Goal: Task Accomplishment & Management: Manage account settings

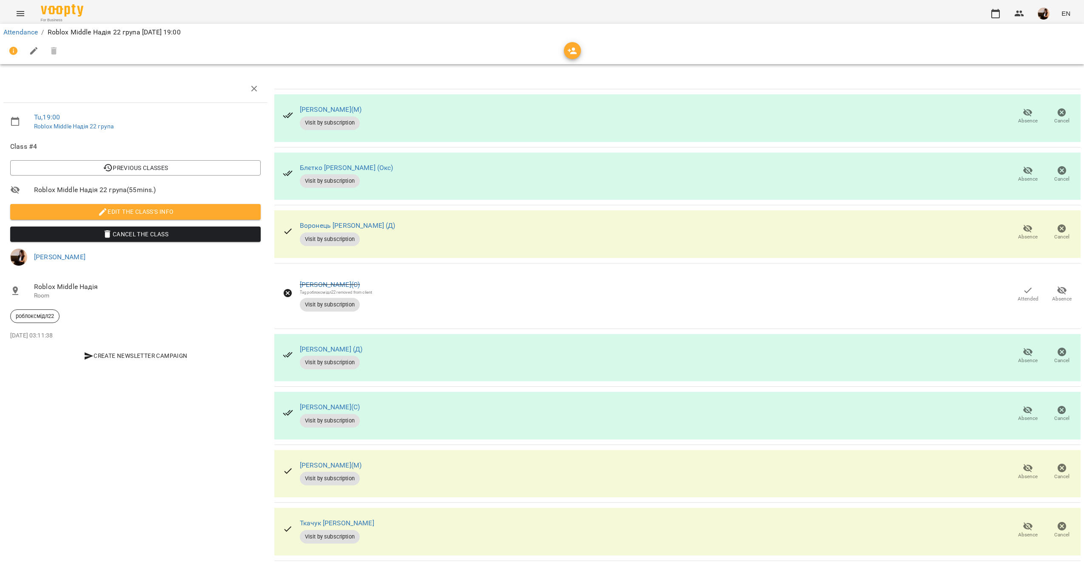
click at [483, 108] on div "[PERSON_NAME]([GEOGRAPHIC_DATA]) Visit by subscription Absence Cancel" at bounding box center [677, 118] width 806 height 48
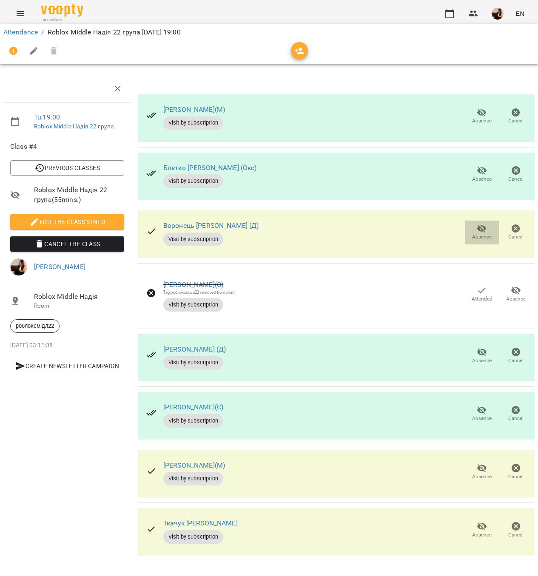
click at [470, 226] on span "Absence" at bounding box center [482, 232] width 24 height 17
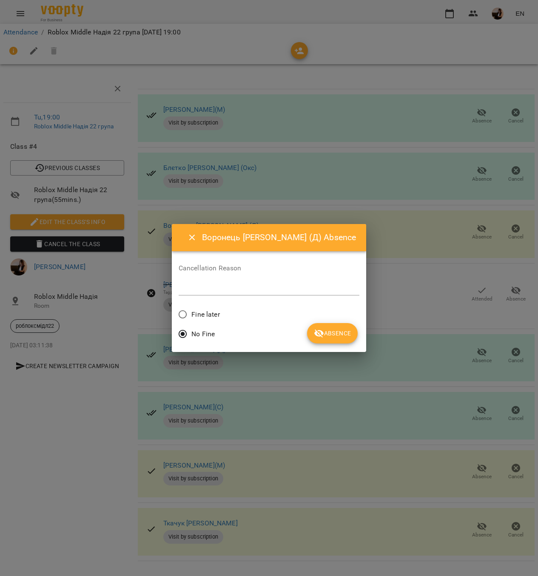
drag, startPoint x: 214, startPoint y: 310, endPoint x: 273, endPoint y: 316, distance: 59.5
click at [215, 310] on span "Fine later" at bounding box center [205, 315] width 28 height 10
click at [321, 333] on span "Absence" at bounding box center [332, 333] width 37 height 10
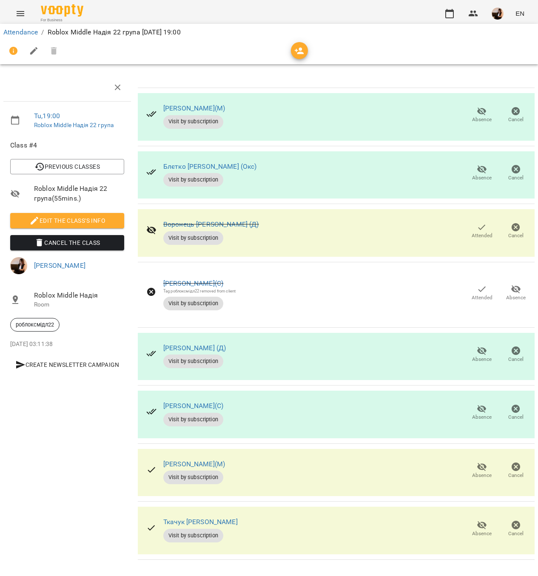
scroll to position [2, 0]
drag, startPoint x: 271, startPoint y: 464, endPoint x: 169, endPoint y: 452, distance: 102.3
click at [169, 452] on div "[PERSON_NAME](М) Visit by subscription Absence Cancel" at bounding box center [336, 473] width 397 height 48
click at [248, 463] on div "[PERSON_NAME](М) Visit by subscription Absence Cancel" at bounding box center [336, 473] width 397 height 48
drag, startPoint x: 246, startPoint y: 462, endPoint x: 162, endPoint y: 459, distance: 83.4
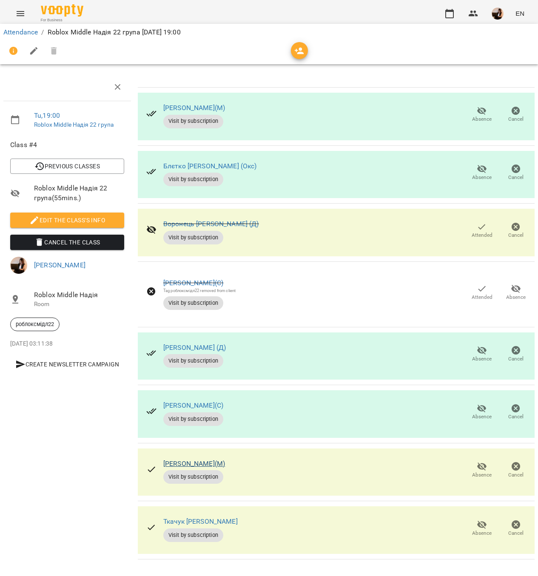
click at [162, 459] on div "[PERSON_NAME](М) Visit by subscription Absence Cancel" at bounding box center [336, 473] width 397 height 48
copy link "[PERSON_NAME](М)"
click at [19, 26] on div "Attendance / Roblox Middle Надія 22 група [DATE] 19:00" at bounding box center [269, 33] width 535 height 14
click at [19, 29] on link "Attendance" at bounding box center [20, 32] width 34 height 8
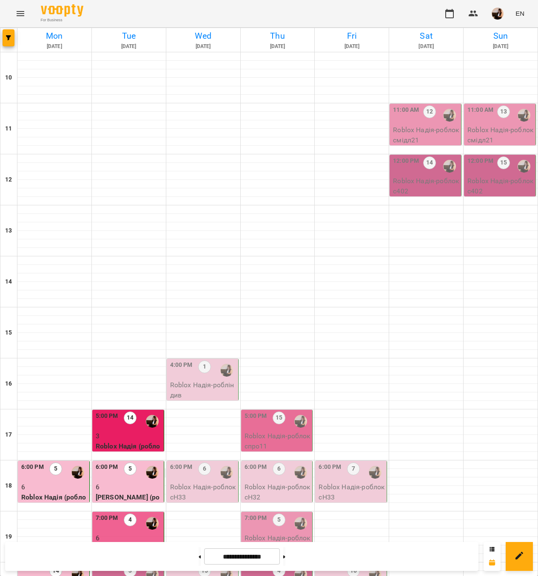
scroll to position [178, 0]
click at [131, 533] on p "6" at bounding box center [129, 538] width 66 height 10
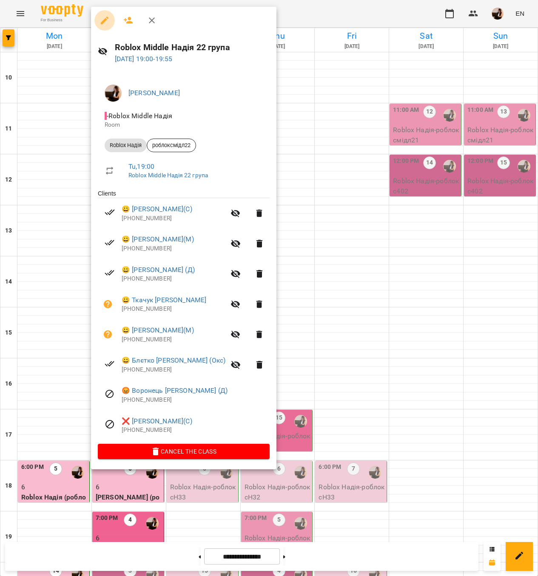
click at [100, 17] on icon "button" at bounding box center [105, 20] width 10 height 10
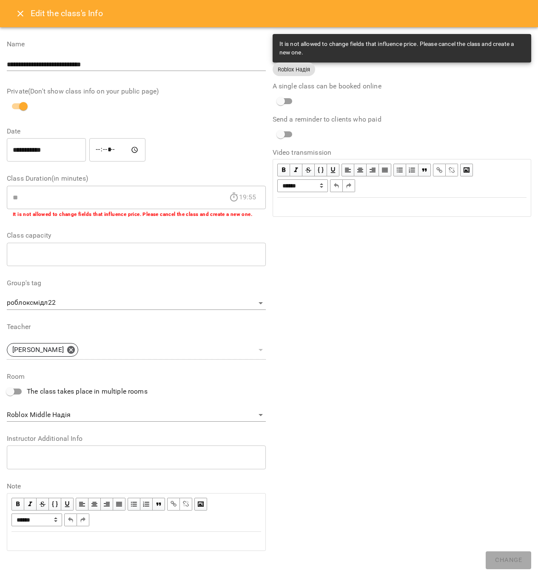
click at [3, 13] on div "Edit the class's Info" at bounding box center [269, 13] width 538 height 27
click at [11, 13] on button "Close" at bounding box center [20, 13] width 20 height 20
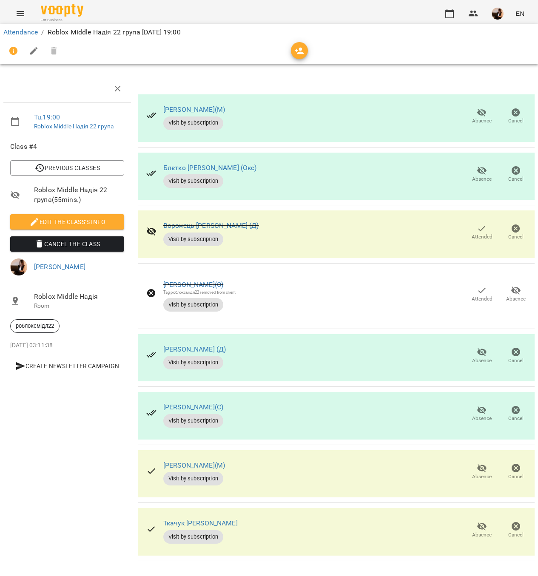
click at [483, 234] on span "Attended" at bounding box center [482, 232] width 24 height 17
click at [19, 24] on div "Attendance / Roblox Middle Надія 22 група [DATE] 19:00" at bounding box center [268, 44] width 541 height 44
click at [19, 31] on link "Attendance" at bounding box center [20, 32] width 34 height 8
